Goal: Task Accomplishment & Management: Use online tool/utility

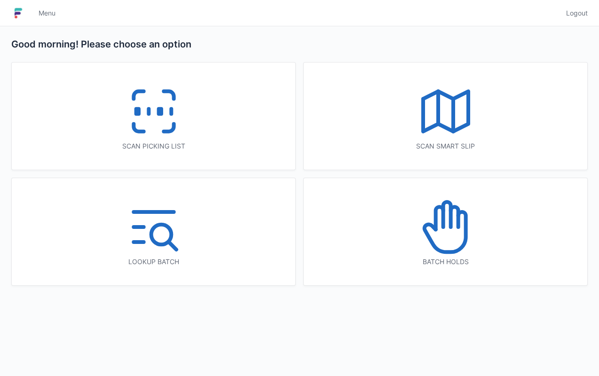
click at [149, 119] on icon at bounding box center [154, 111] width 60 height 60
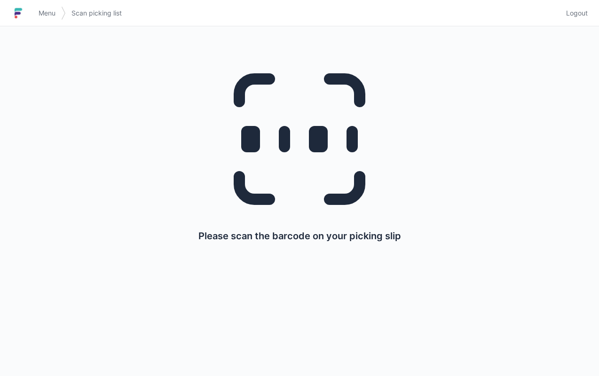
click at [491, 176] on div "Please scan the barcode on your picking slip" at bounding box center [300, 147] width 554 height 242
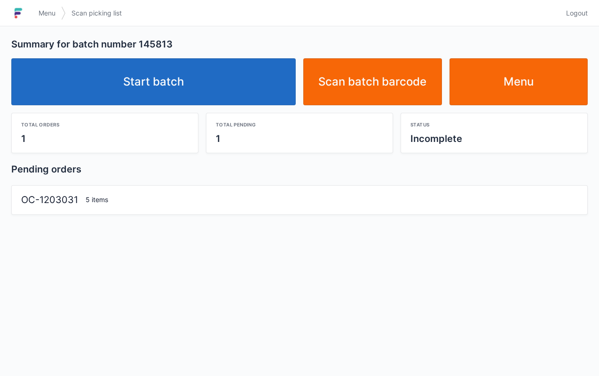
click at [184, 70] on link "Start batch" at bounding box center [153, 81] width 284 height 47
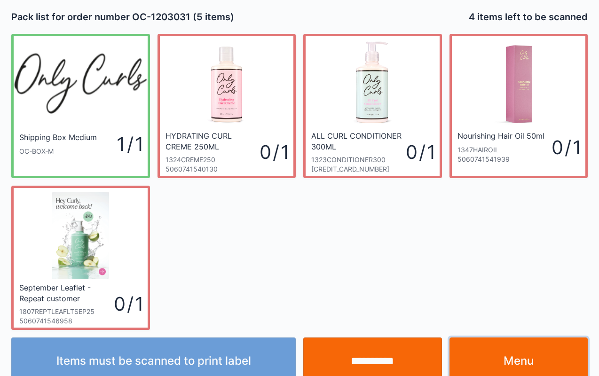
click at [536, 343] on link "Menu" at bounding box center [518, 360] width 139 height 47
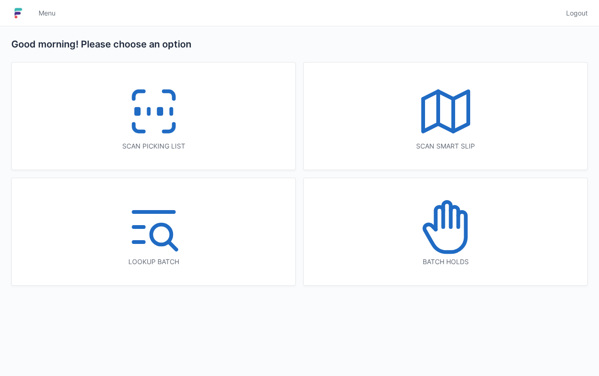
click at [180, 133] on icon at bounding box center [154, 111] width 60 height 60
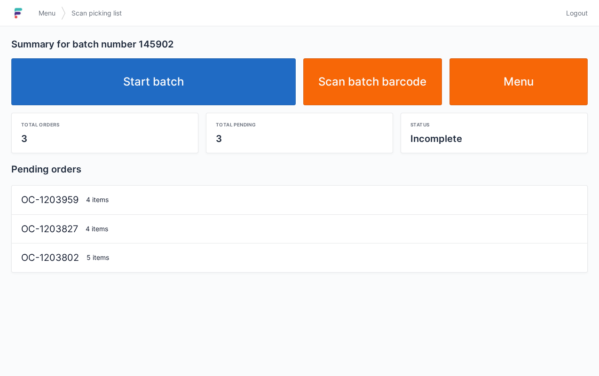
click at [205, 71] on link "Start batch" at bounding box center [153, 81] width 284 height 47
